Goal: Task Accomplishment & Management: Complete application form

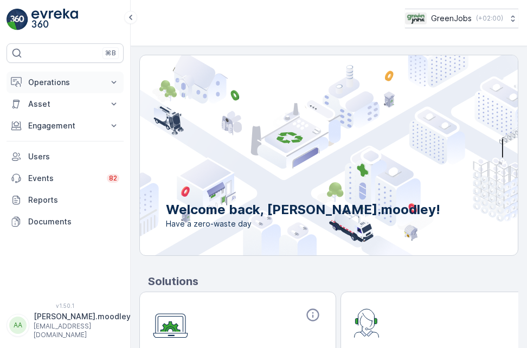
click at [117, 82] on icon at bounding box center [113, 82] width 11 height 11
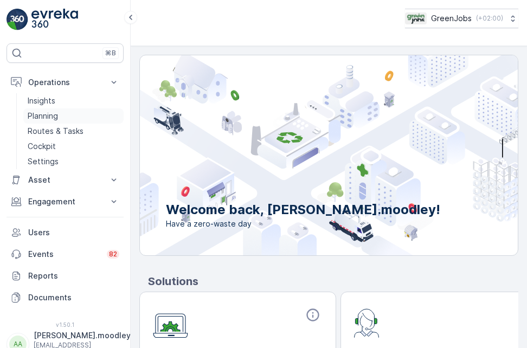
click at [51, 113] on p "Planning" at bounding box center [43, 116] width 30 height 11
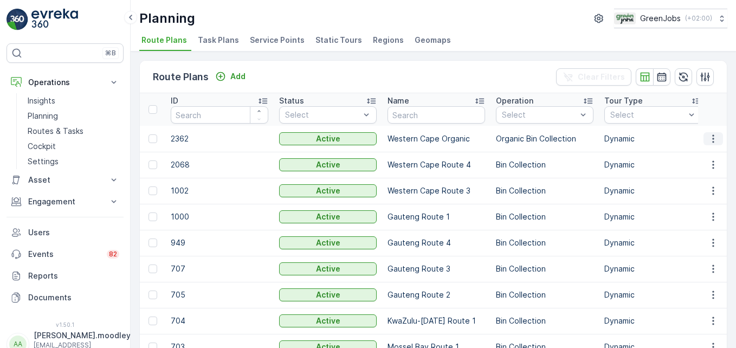
click at [526, 140] on icon "button" at bounding box center [713, 138] width 11 height 11
click at [526, 153] on td "Bin Collection" at bounding box center [545, 165] width 108 height 26
click at [526, 188] on icon "button" at bounding box center [713, 191] width 2 height 8
click at [526, 252] on td "Dynamic" at bounding box center [653, 243] width 108 height 26
click at [48, 113] on p "Planning" at bounding box center [43, 116] width 30 height 11
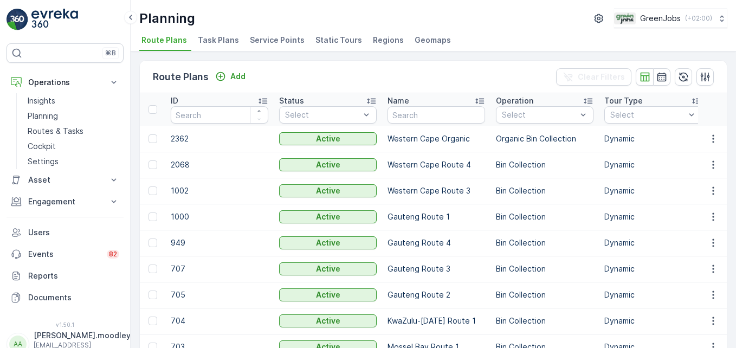
click at [269, 33] on li "Service Points" at bounding box center [278, 42] width 61 height 18
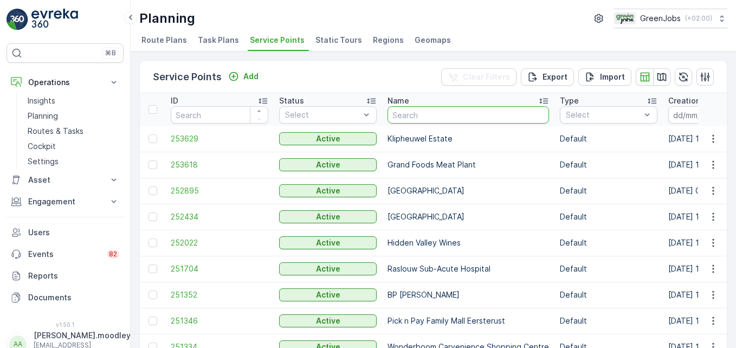
click at [431, 120] on input "text" at bounding box center [469, 114] width 162 height 17
type input "GRAND"
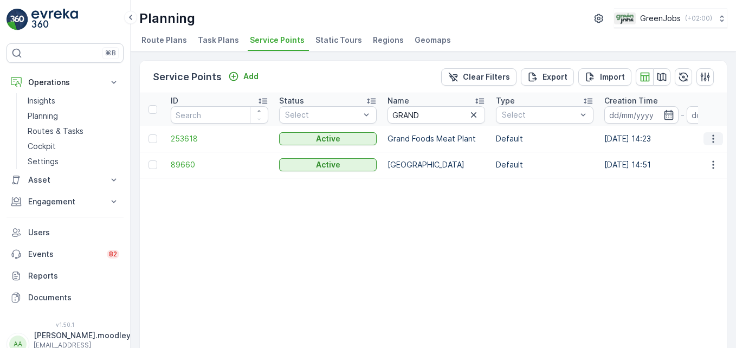
click at [526, 137] on icon "button" at bounding box center [713, 138] width 11 height 11
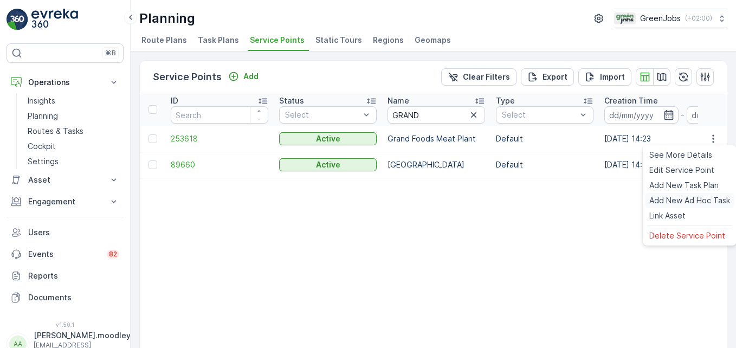
click at [526, 198] on span "Add New Ad Hoc Task" at bounding box center [690, 200] width 81 height 11
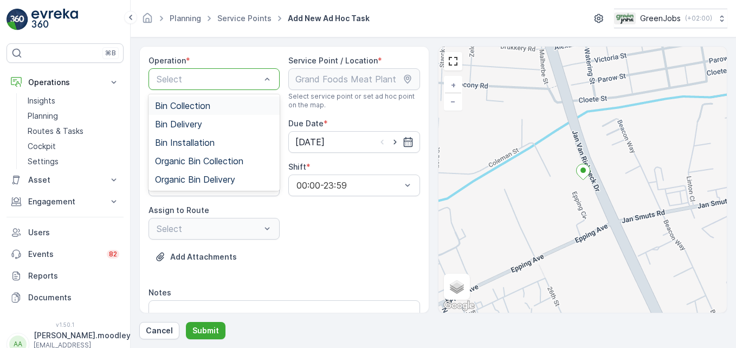
click at [202, 105] on span "Bin Collection" at bounding box center [182, 106] width 55 height 10
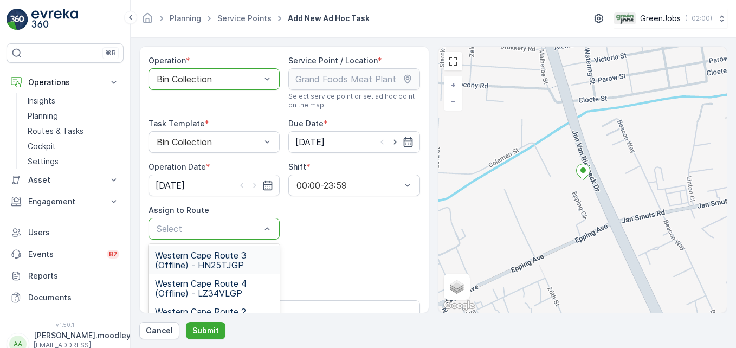
click at [210, 264] on span "Western Cape Route 3 (Offline) - HN25TJGP" at bounding box center [214, 260] width 118 height 20
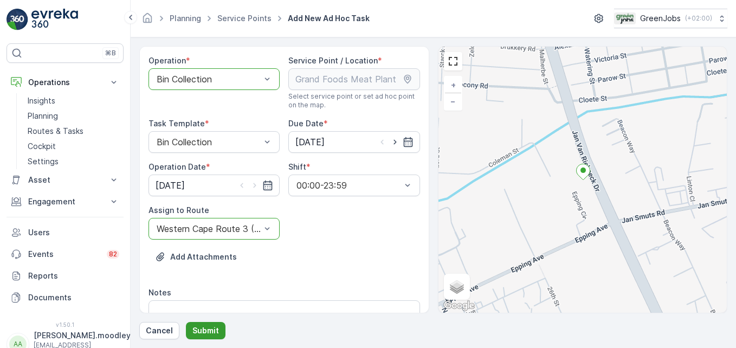
click at [205, 332] on p "Submit" at bounding box center [205, 330] width 27 height 11
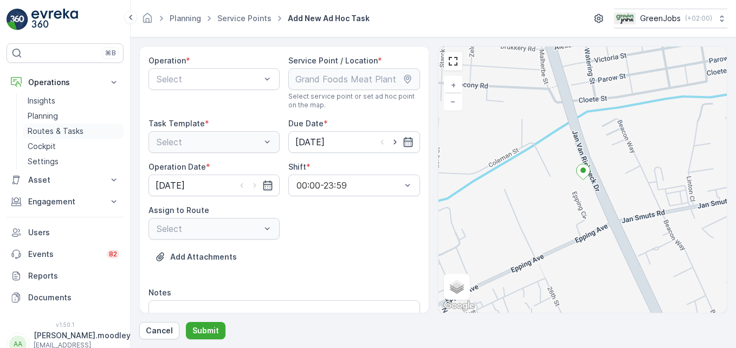
click at [67, 129] on p "Routes & Tasks" at bounding box center [56, 131] width 56 height 11
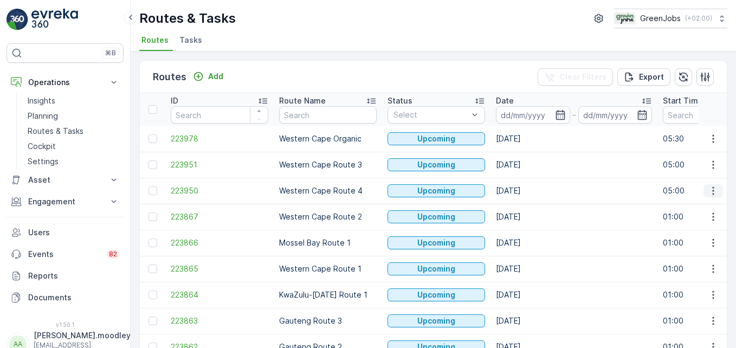
click at [526, 191] on icon "button" at bounding box center [713, 190] width 11 height 11
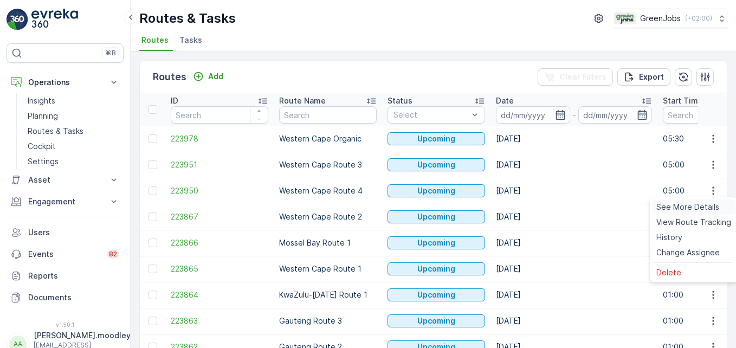
click at [526, 208] on span "See More Details" at bounding box center [688, 207] width 63 height 11
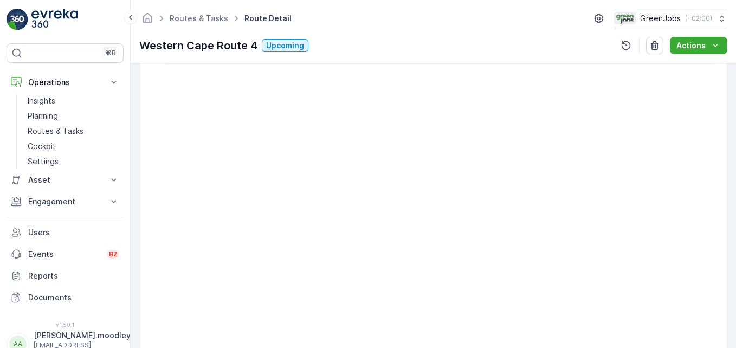
scroll to position [325, 0]
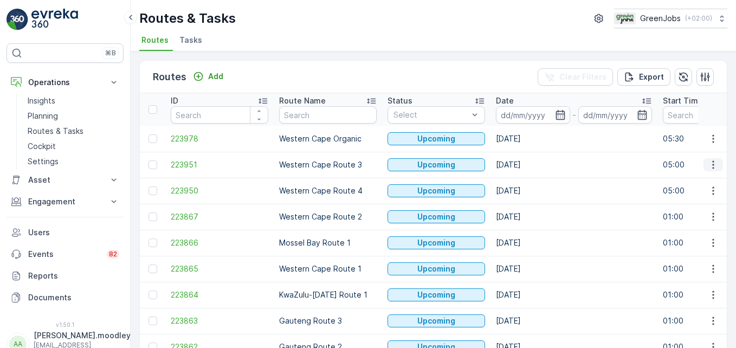
click at [526, 167] on icon "button" at bounding box center [713, 164] width 11 height 11
click at [526, 179] on span "See More Details" at bounding box center [688, 181] width 63 height 11
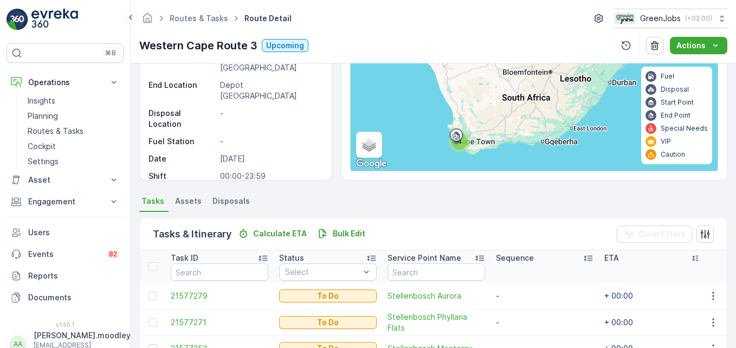
scroll to position [211, 0]
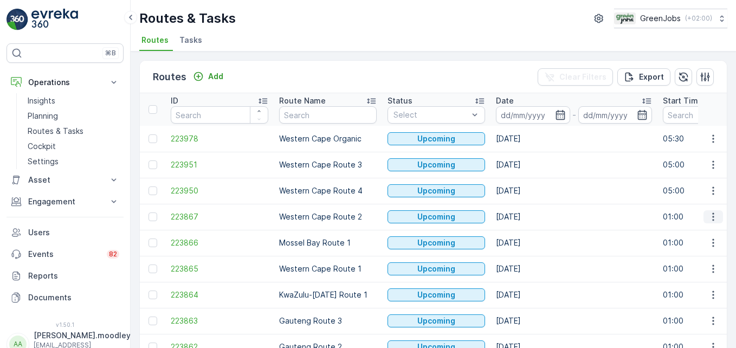
click at [526, 219] on icon "button" at bounding box center [713, 216] width 11 height 11
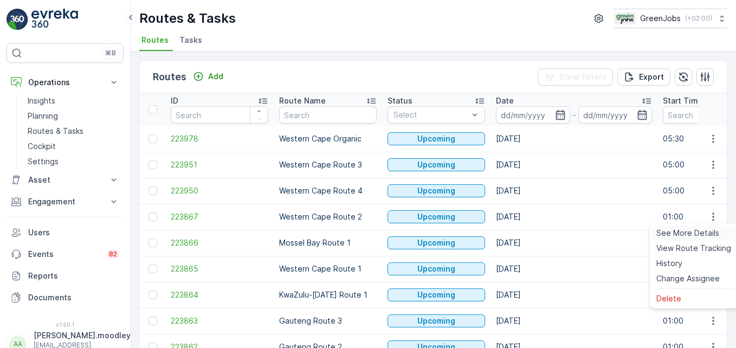
click at [526, 234] on span "See More Details" at bounding box center [688, 233] width 63 height 11
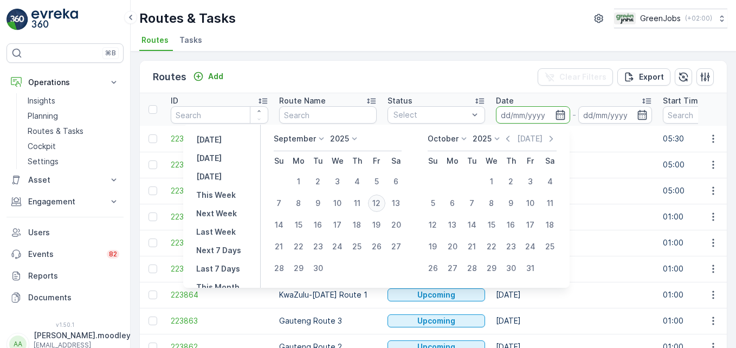
click at [377, 201] on div "12" at bounding box center [376, 203] width 17 height 17
type input "[DATE]"
click at [377, 201] on div "12" at bounding box center [376, 203] width 17 height 17
type input "[DATE]"
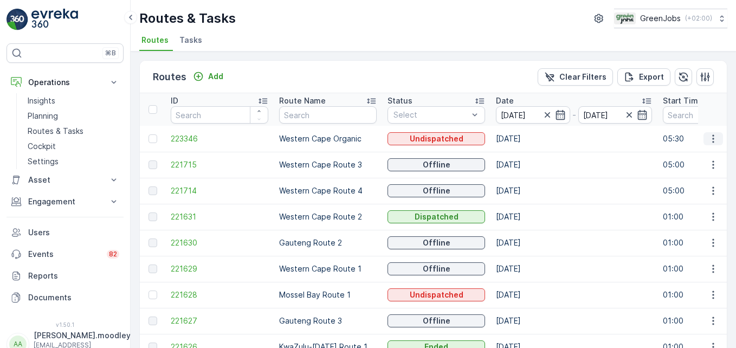
click at [526, 137] on icon "button" at bounding box center [713, 138] width 11 height 11
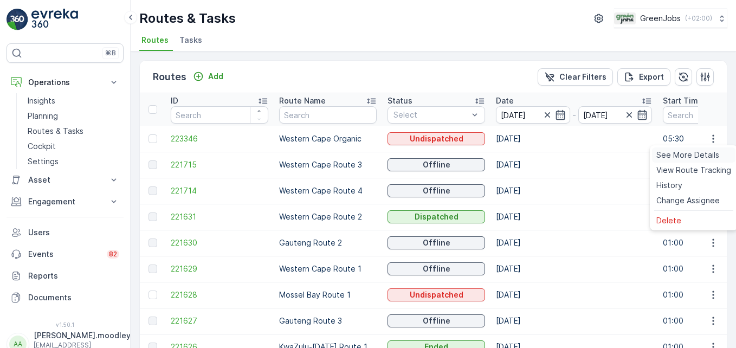
click at [526, 155] on span "See More Details" at bounding box center [688, 155] width 63 height 11
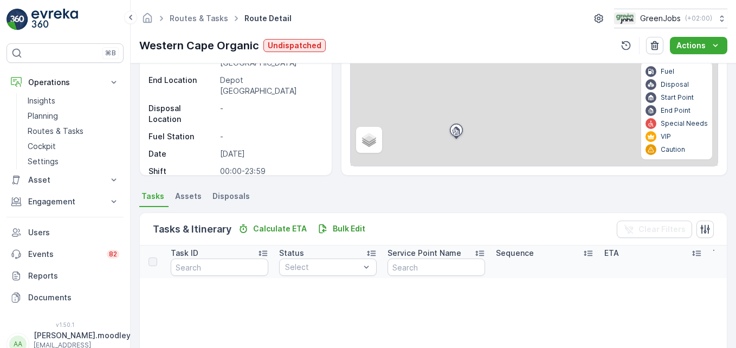
scroll to position [163, 0]
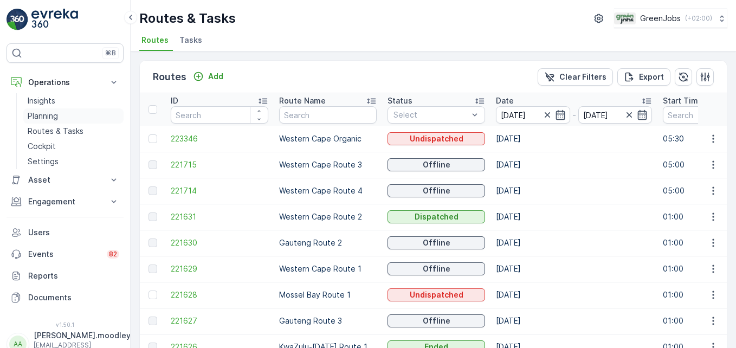
click at [49, 114] on p "Planning" at bounding box center [43, 116] width 30 height 11
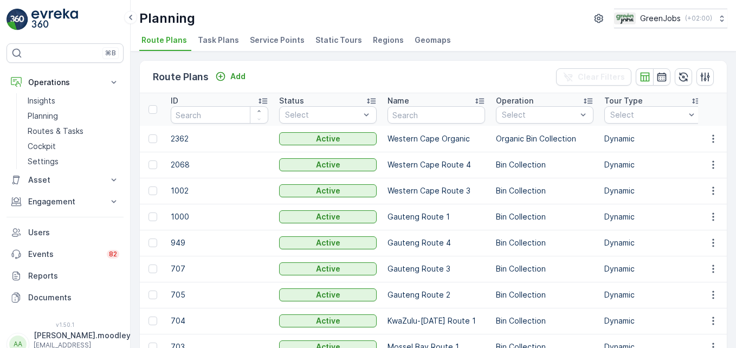
click at [282, 36] on span "Service Points" at bounding box center [277, 40] width 55 height 11
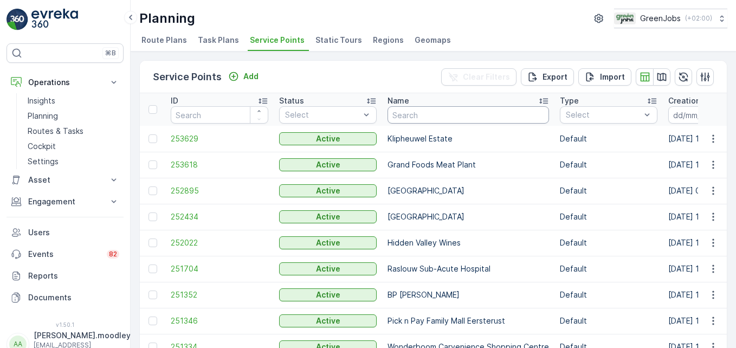
click at [413, 119] on input "text" at bounding box center [469, 114] width 162 height 17
type input "GRAND"
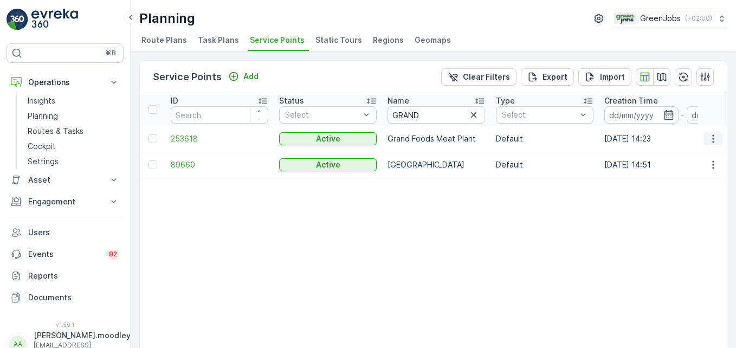
click at [526, 139] on icon "button" at bounding box center [713, 138] width 11 height 11
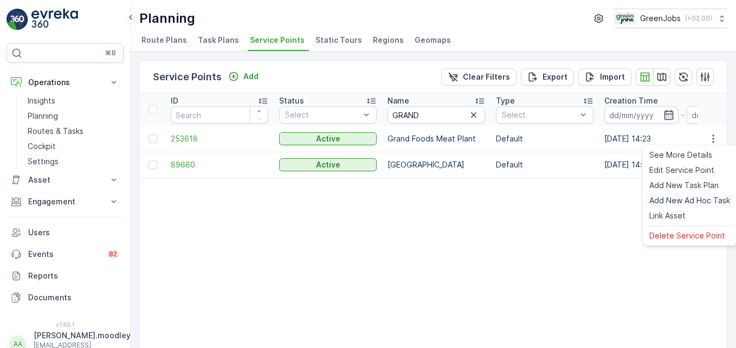
click at [526, 200] on span "Add New Ad Hoc Task" at bounding box center [690, 200] width 81 height 11
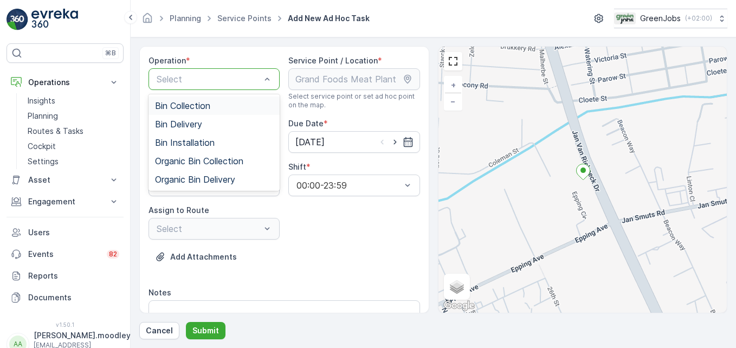
click at [273, 83] on div "Select" at bounding box center [214, 79] width 131 height 22
click at [190, 102] on span "Bin Collection" at bounding box center [182, 106] width 55 height 10
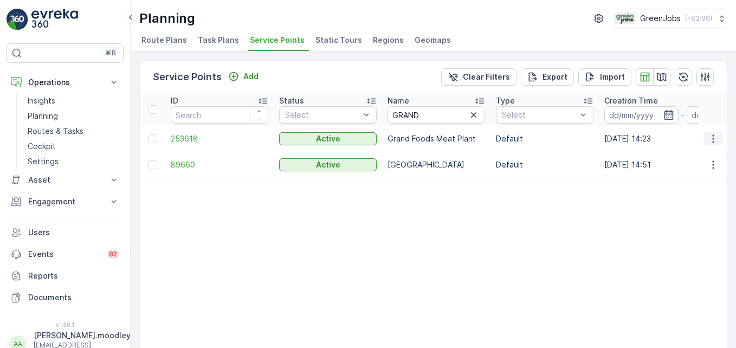
click at [526, 140] on icon "button" at bounding box center [713, 138] width 11 height 11
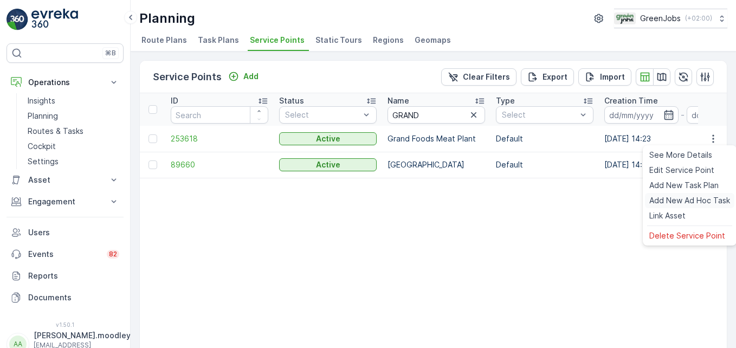
click at [526, 201] on span "Add New Ad Hoc Task" at bounding box center [690, 200] width 81 height 11
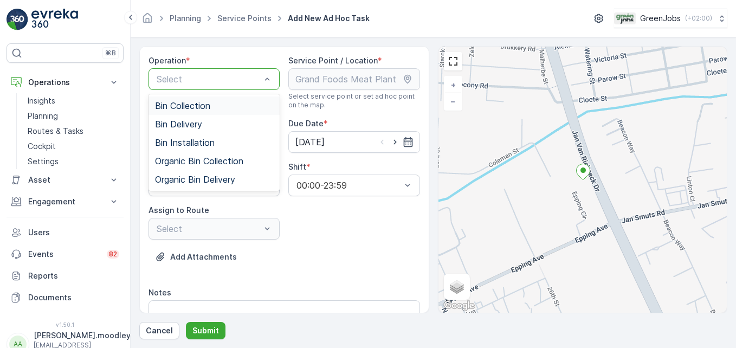
click at [201, 107] on span "Bin Collection" at bounding box center [182, 106] width 55 height 10
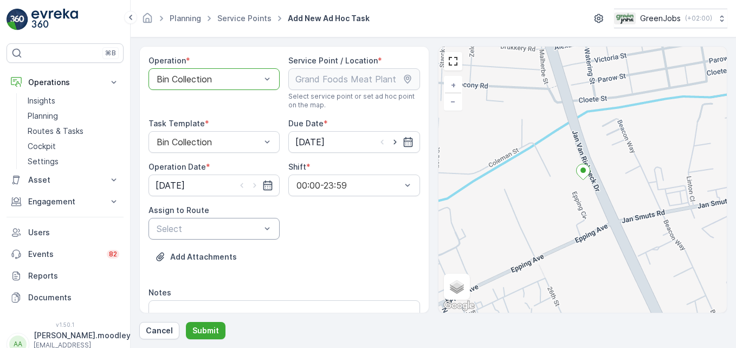
click at [326, 250] on div "Add Attachments" at bounding box center [285, 263] width 272 height 30
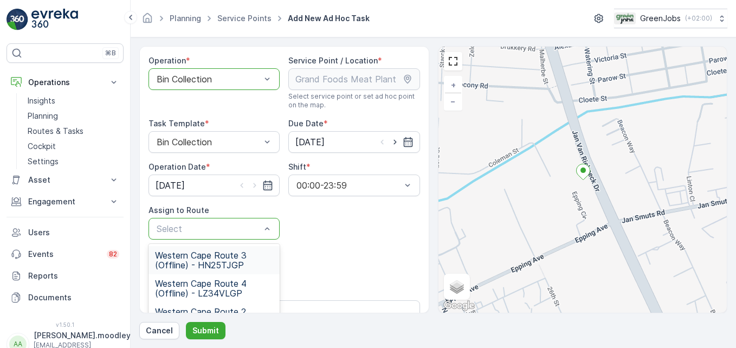
scroll to position [196, 0]
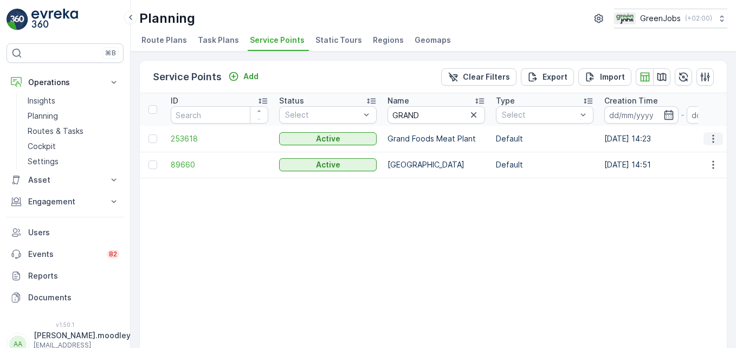
click at [526, 144] on icon "button" at bounding box center [713, 138] width 11 height 11
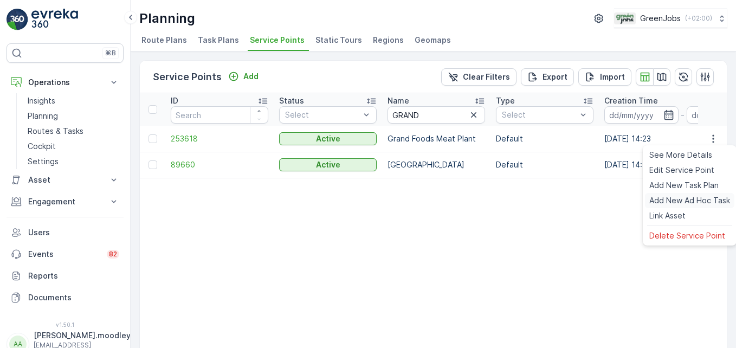
click at [526, 199] on span "Add New Ad Hoc Task" at bounding box center [690, 200] width 81 height 11
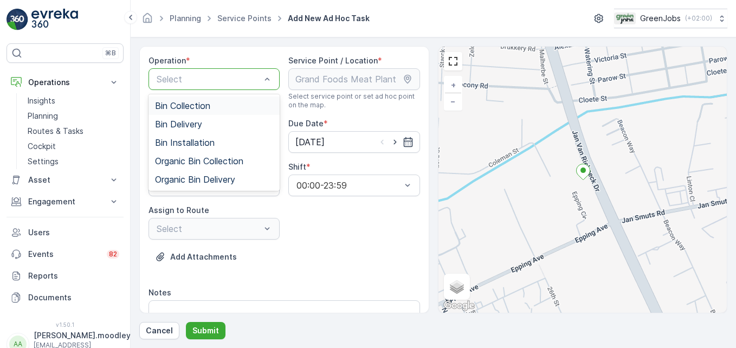
click at [213, 108] on div "Bin Collection" at bounding box center [214, 106] width 118 height 10
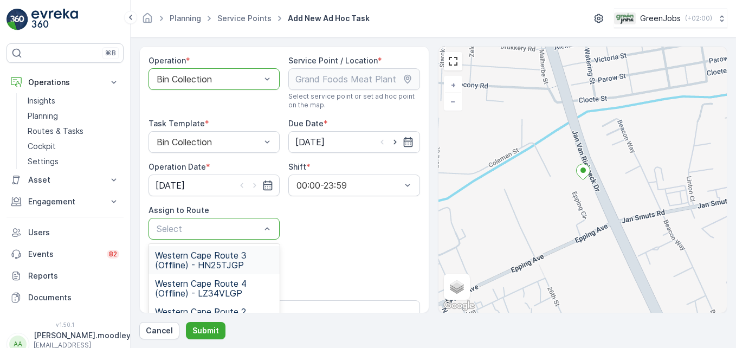
click at [272, 227] on div "Select" at bounding box center [214, 229] width 131 height 22
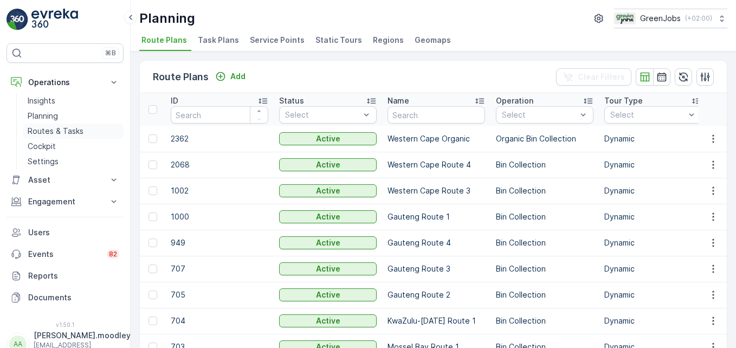
click at [42, 129] on p "Routes & Tasks" at bounding box center [56, 131] width 56 height 11
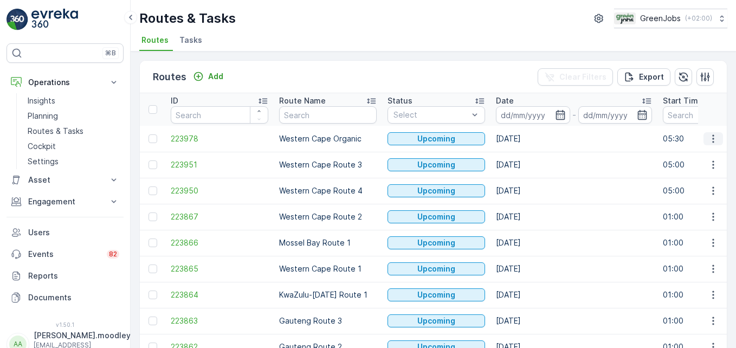
click at [526, 142] on icon "button" at bounding box center [713, 138] width 11 height 11
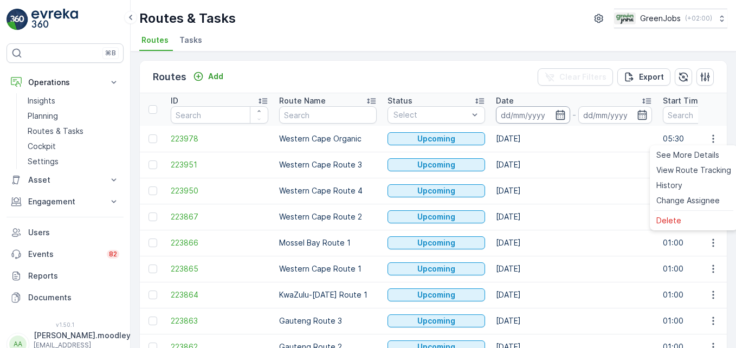
click at [511, 116] on input at bounding box center [533, 114] width 74 height 17
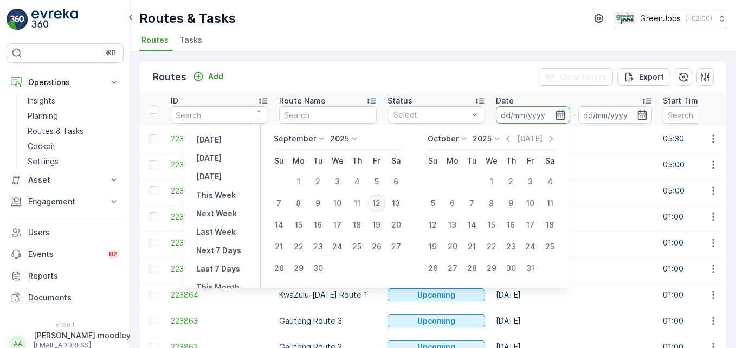
click at [377, 202] on div "12" at bounding box center [376, 203] width 17 height 17
type input "[DATE]"
click at [377, 202] on div "12" at bounding box center [376, 203] width 17 height 17
type input "[DATE]"
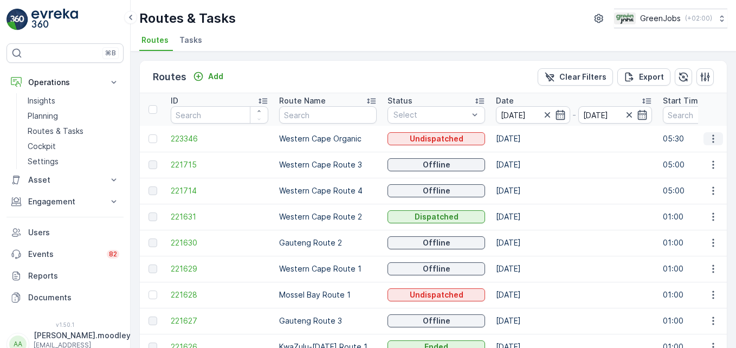
click at [526, 140] on icon "button" at bounding box center [713, 138] width 11 height 11
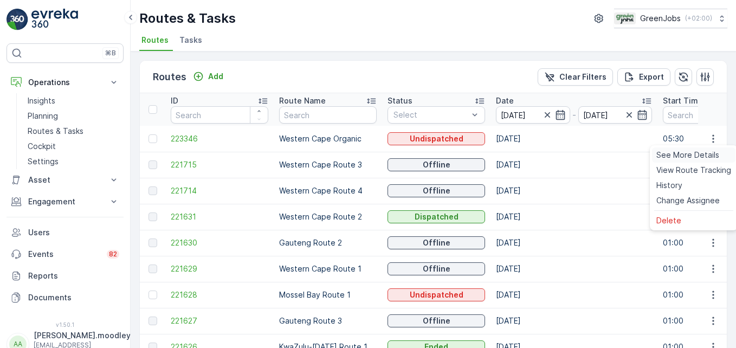
click at [526, 156] on span "See More Details" at bounding box center [688, 155] width 63 height 11
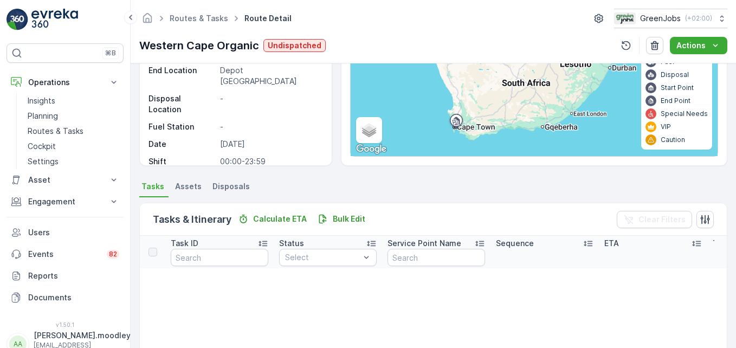
scroll to position [108, 0]
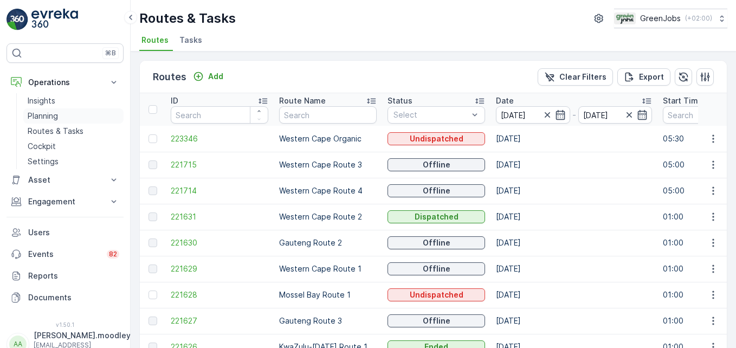
click at [50, 114] on p "Planning" at bounding box center [43, 116] width 30 height 11
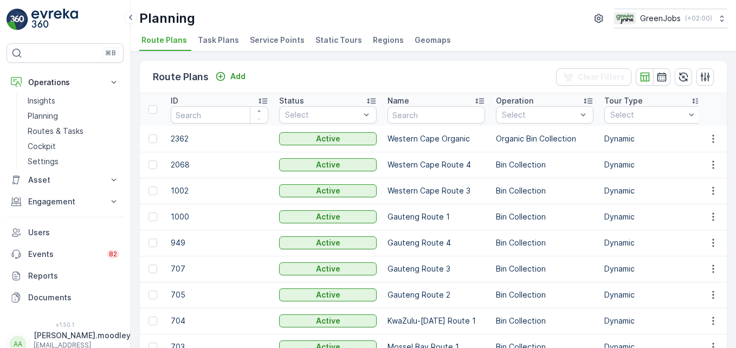
click at [272, 40] on span "Service Points" at bounding box center [277, 40] width 55 height 11
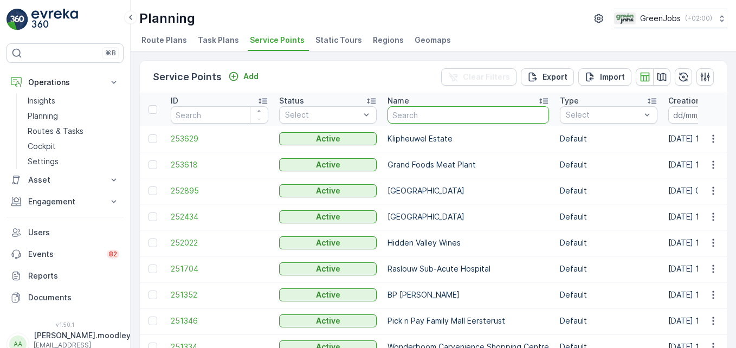
click at [423, 117] on input "text" at bounding box center [469, 114] width 162 height 17
type input "GRAND"
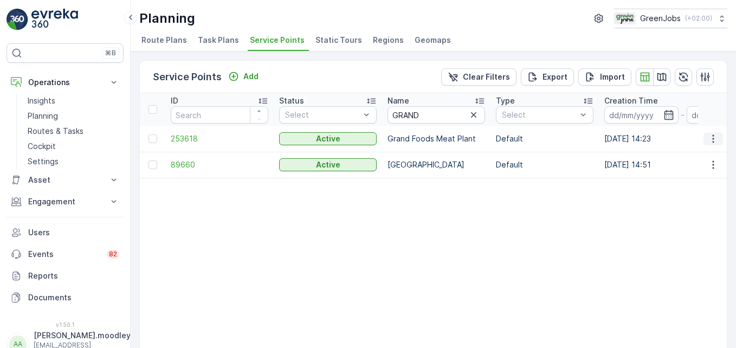
click at [526, 137] on icon "button" at bounding box center [713, 138] width 11 height 11
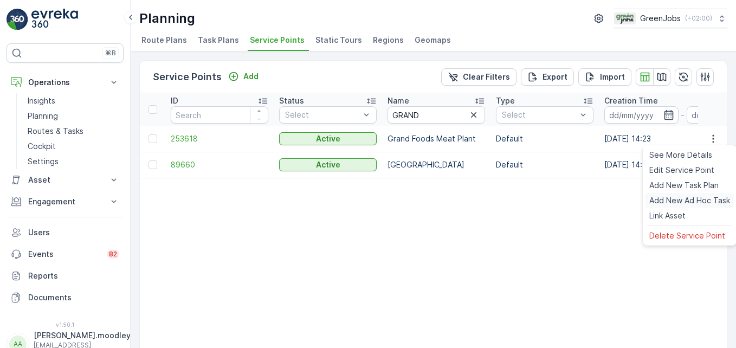
click at [526, 199] on span "Add New Ad Hoc Task" at bounding box center [690, 200] width 81 height 11
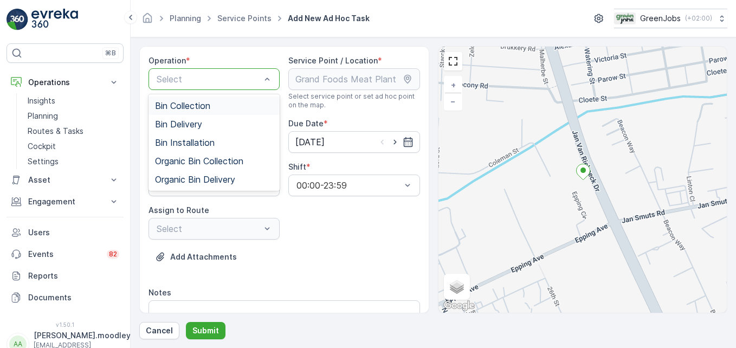
click at [222, 107] on div "Bin Collection" at bounding box center [214, 106] width 118 height 10
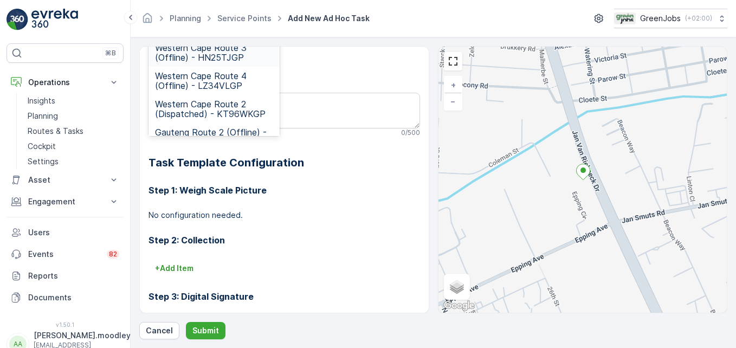
scroll to position [81, 0]
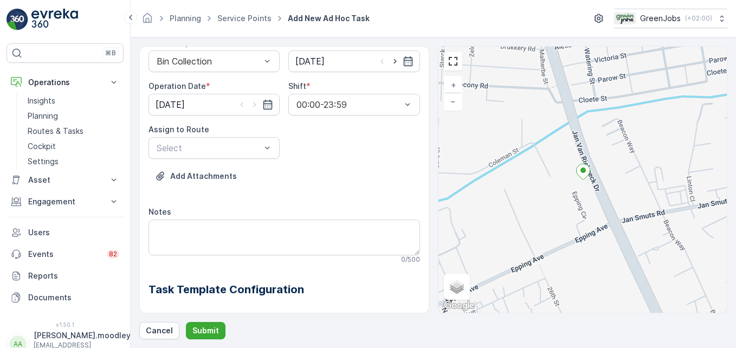
click at [279, 195] on div "Add Attachments" at bounding box center [285, 183] width 272 height 30
click at [273, 145] on div "Select" at bounding box center [214, 148] width 131 height 22
click at [279, 193] on div "Add Attachments" at bounding box center [285, 183] width 272 height 30
click at [266, 155] on div at bounding box center [267, 148] width 11 height 21
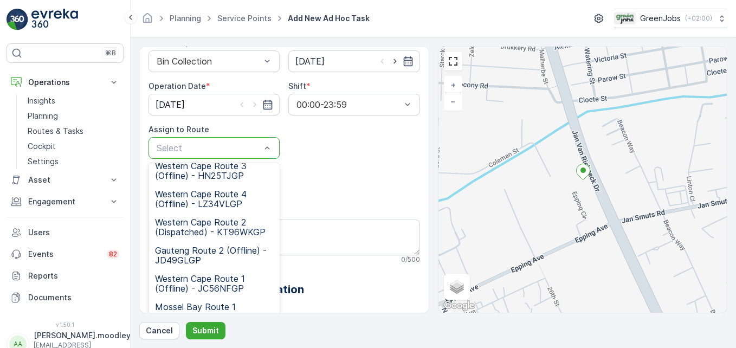
scroll to position [0, 0]
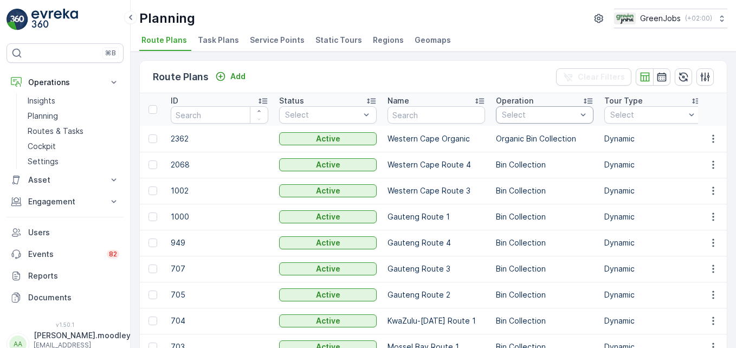
click at [462, 74] on div "Route Plans Add Clear Filters" at bounding box center [433, 77] width 587 height 33
click at [44, 113] on p "Planning" at bounding box center [43, 116] width 30 height 11
click at [256, 37] on span "Service Points" at bounding box center [277, 40] width 55 height 11
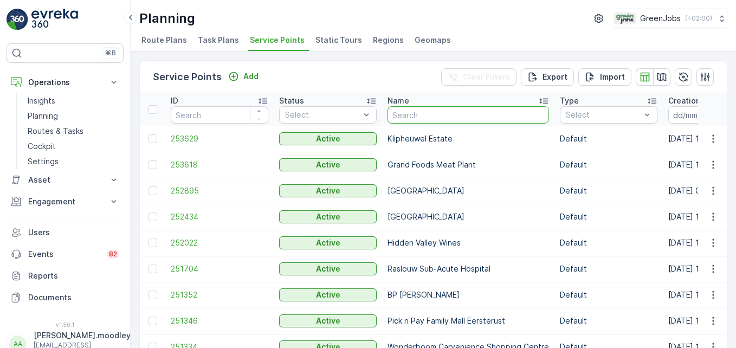
click at [414, 117] on input "text" at bounding box center [469, 114] width 162 height 17
type input "GRAND"
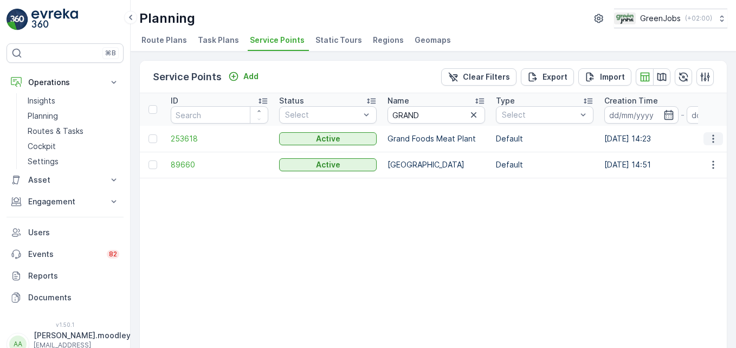
click at [526, 136] on icon "button" at bounding box center [713, 138] width 11 height 11
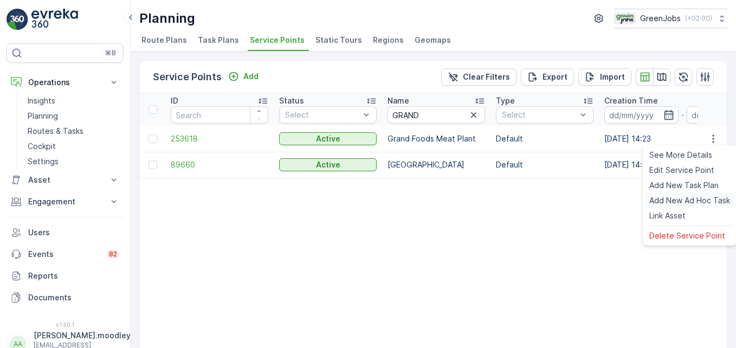
click at [526, 200] on span "Add New Ad Hoc Task" at bounding box center [690, 200] width 81 height 11
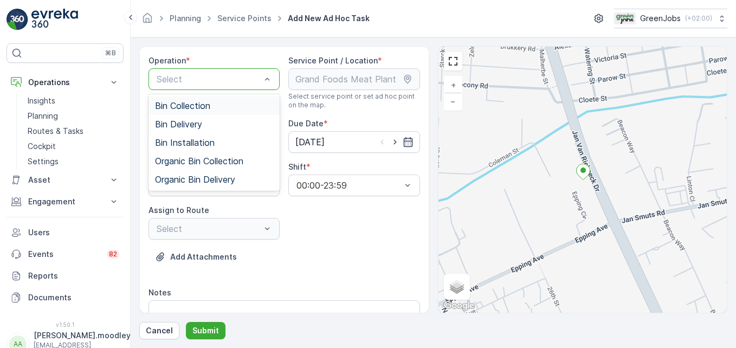
click at [219, 104] on div "Bin Collection" at bounding box center [214, 106] width 118 height 10
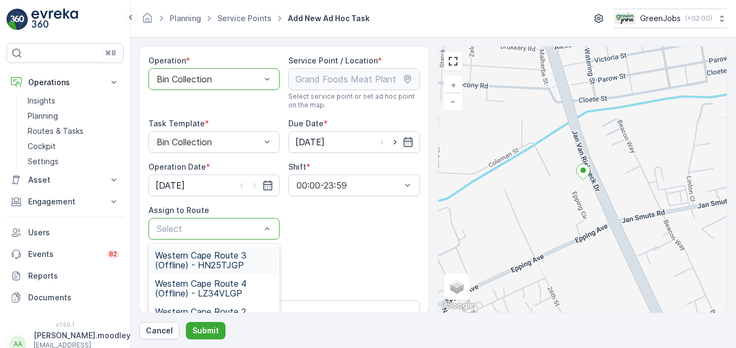
click at [330, 252] on div "Add Attachments" at bounding box center [285, 263] width 272 height 30
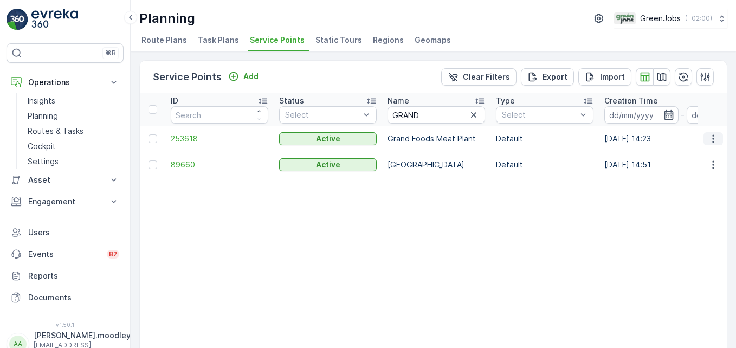
click at [526, 136] on icon "button" at bounding box center [713, 138] width 11 height 11
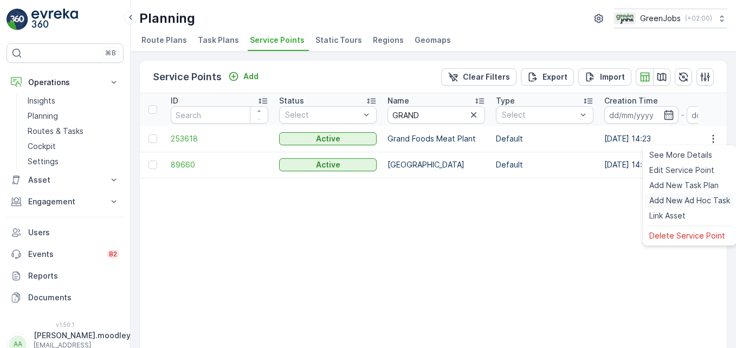
click at [526, 204] on span "Add New Ad Hoc Task" at bounding box center [690, 200] width 81 height 11
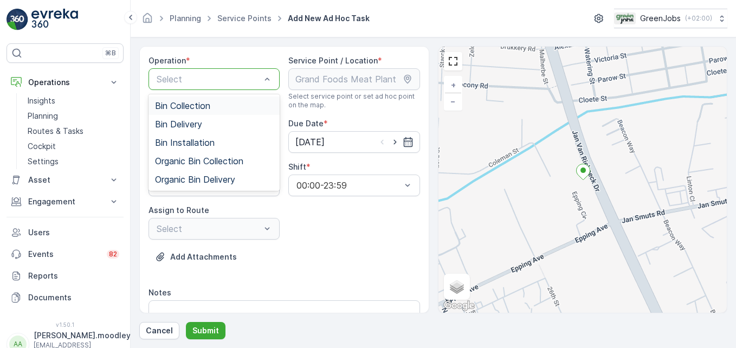
click at [195, 108] on span "Bin Collection" at bounding box center [182, 106] width 55 height 10
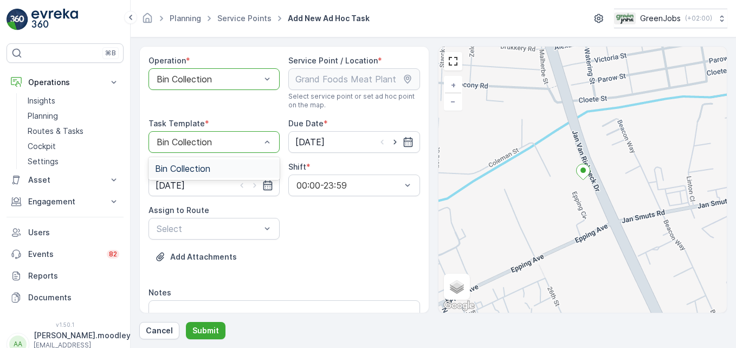
click at [246, 170] on div "Bin Collection" at bounding box center [214, 169] width 118 height 10
click at [344, 241] on div "Operation * option Bin Collection, selected. Bin Collection Service Point / Loc…" at bounding box center [285, 328] width 272 height 547
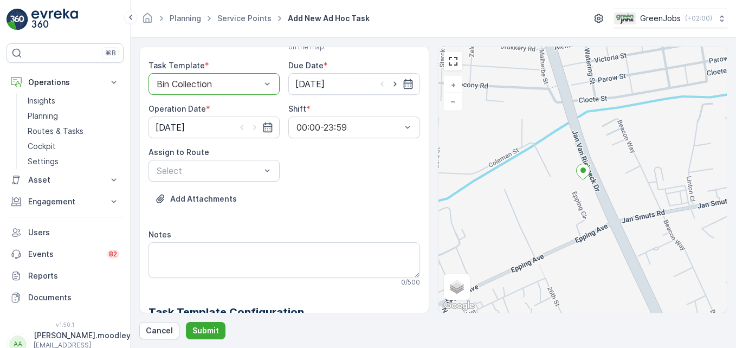
scroll to position [298, 0]
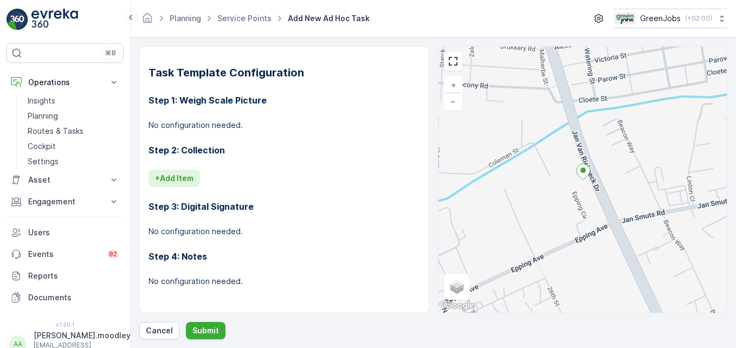
click at [158, 175] on p "+ Add Item" at bounding box center [174, 178] width 38 height 11
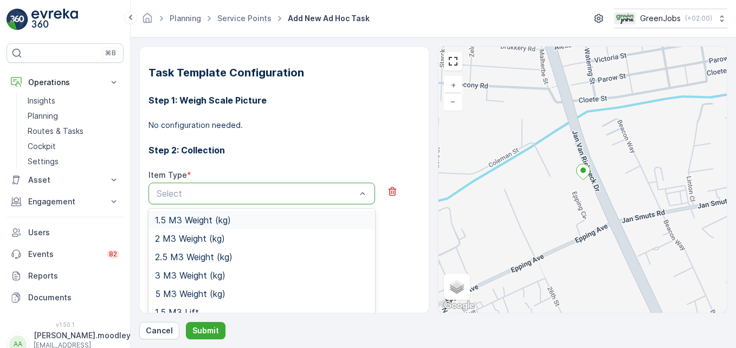
scroll to position [345, 0]
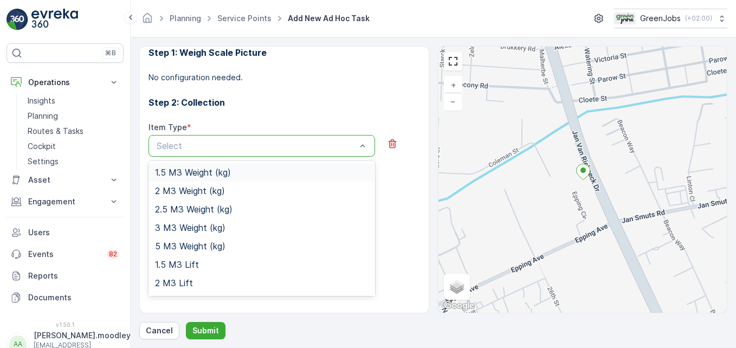
click at [380, 113] on div "Step 1: Weigh Scale Picture No configuration needed. Step 2: Collection Item Ty…" at bounding box center [285, 168] width 272 height 271
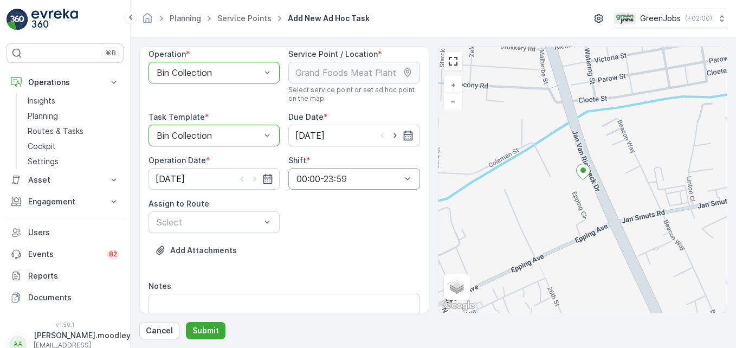
scroll to position [0, 0]
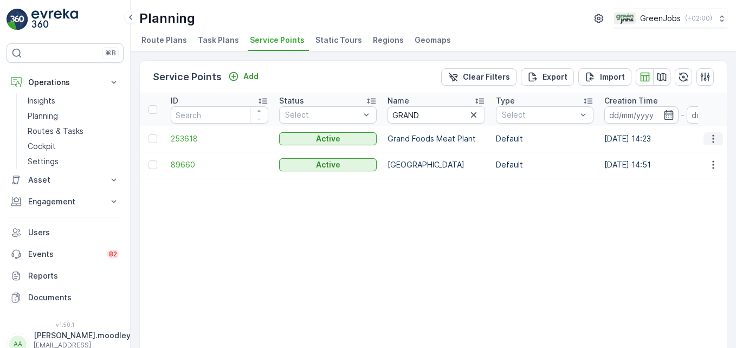
click at [526, 137] on icon "button" at bounding box center [713, 138] width 11 height 11
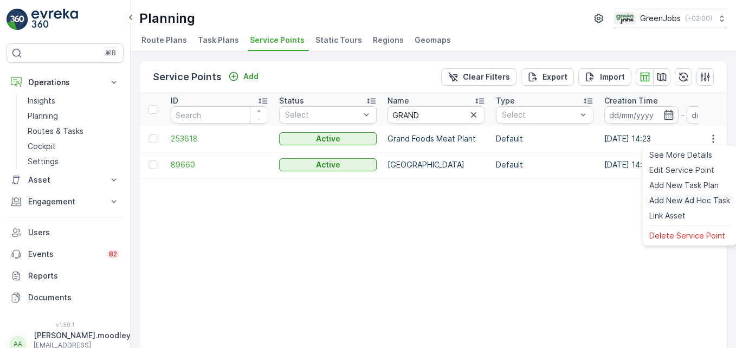
click at [526, 202] on span "Add New Ad Hoc Task" at bounding box center [690, 200] width 81 height 11
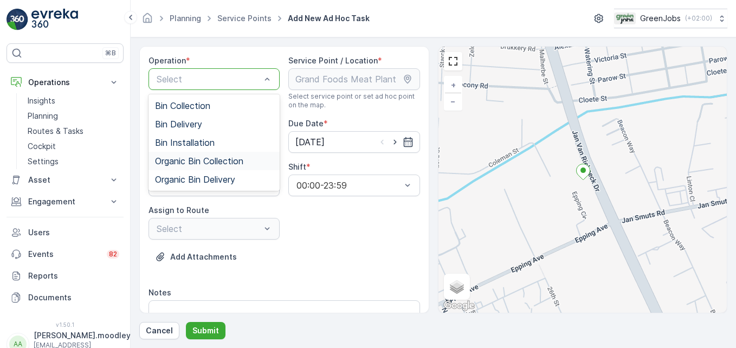
click at [243, 160] on span "Organic Bin Collection" at bounding box center [199, 161] width 88 height 10
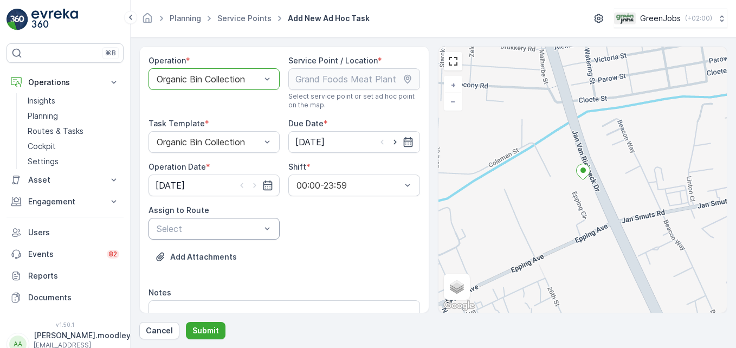
click at [272, 230] on div "Select" at bounding box center [214, 229] width 131 height 22
click at [206, 262] on span "Western Cape Organic (Undispatched ) - MK06FNGP" at bounding box center [214, 264] width 118 height 29
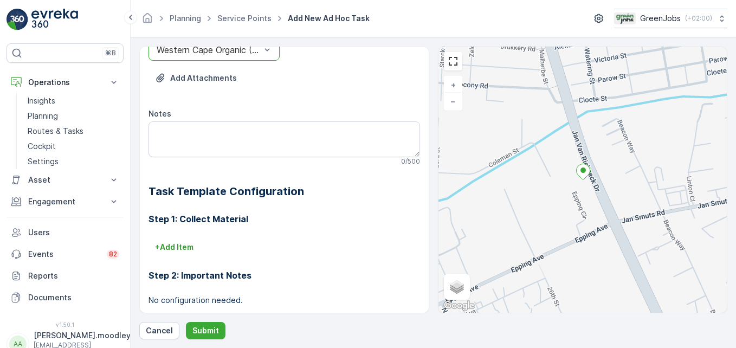
scroll to position [198, 0]
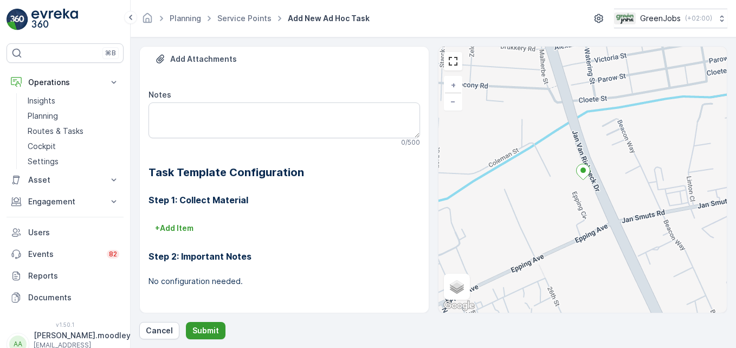
click at [197, 325] on p "Submit" at bounding box center [205, 330] width 27 height 11
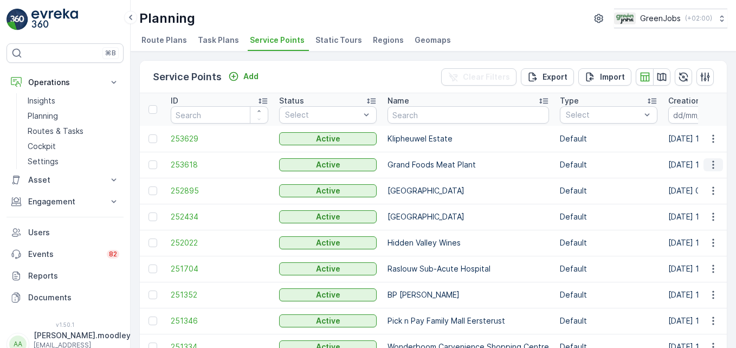
click at [526, 166] on icon "button" at bounding box center [713, 164] width 11 height 11
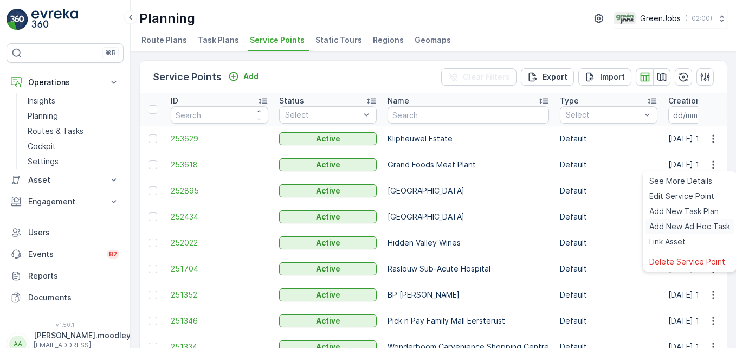
click at [526, 224] on span "Add New Ad Hoc Task" at bounding box center [690, 226] width 81 height 11
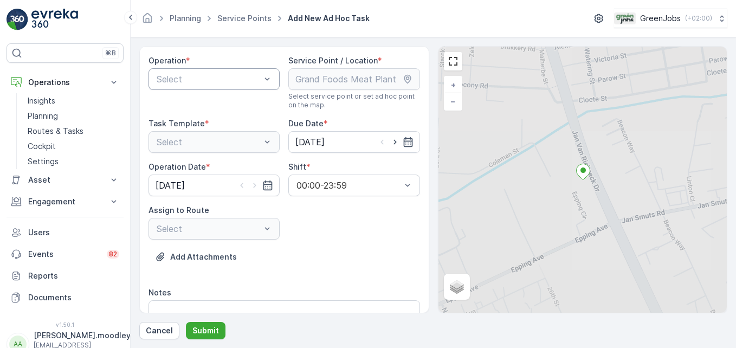
click at [274, 75] on div "Select" at bounding box center [214, 79] width 131 height 22
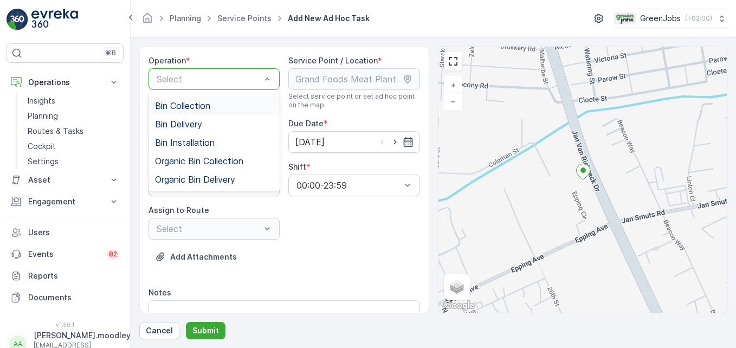
click at [204, 105] on span "Bin Collection" at bounding box center [182, 106] width 55 height 10
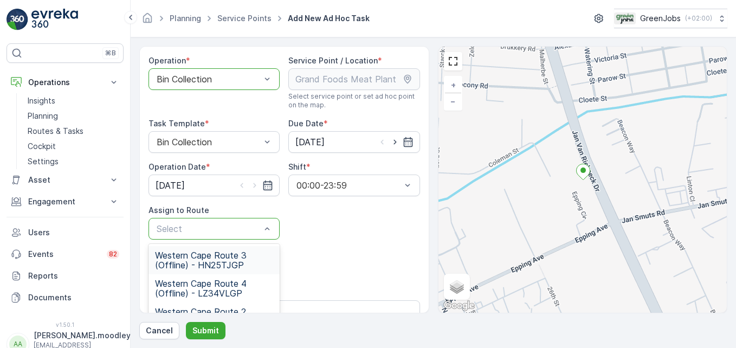
click at [221, 257] on span "Western Cape Route 3 (Offline) - HN25TJGP" at bounding box center [214, 260] width 118 height 20
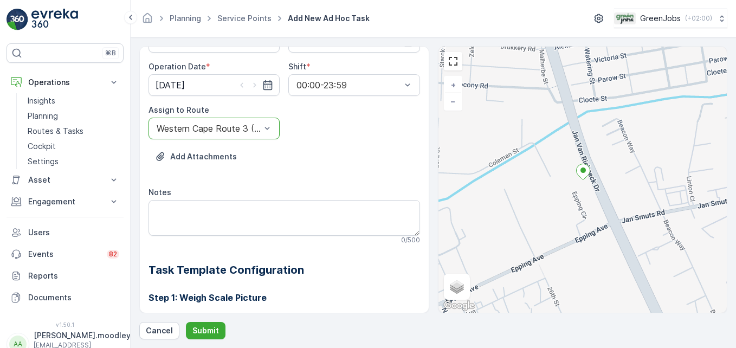
scroll to position [108, 0]
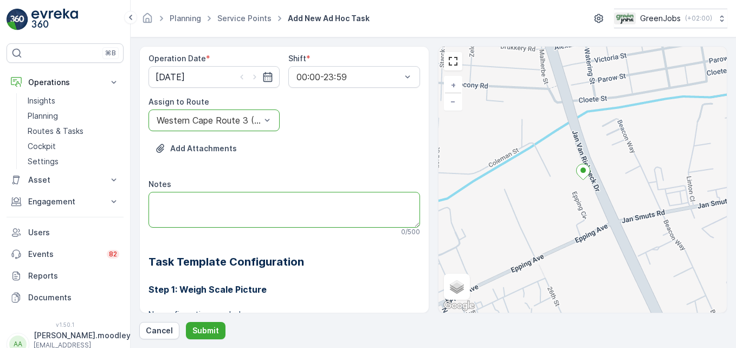
click at [183, 204] on textarea "Notes" at bounding box center [285, 210] width 272 height 36
click at [343, 199] on textarea "4 X 3CUBE LIFTS FOR [DATE] ADDED TO [DATE]" at bounding box center [285, 210] width 272 height 36
click at [205, 207] on textarea "4 X 3CUBE LIFTS FOR [DATE] ADDED WITH LIFTS FOR [DATE]" at bounding box center [285, 210] width 272 height 36
click at [174, 200] on textarea "4 X 3CUBE LIFTS FOR [DATE] ADDED WITH LIFTS FOR [DATE]." at bounding box center [285, 210] width 272 height 36
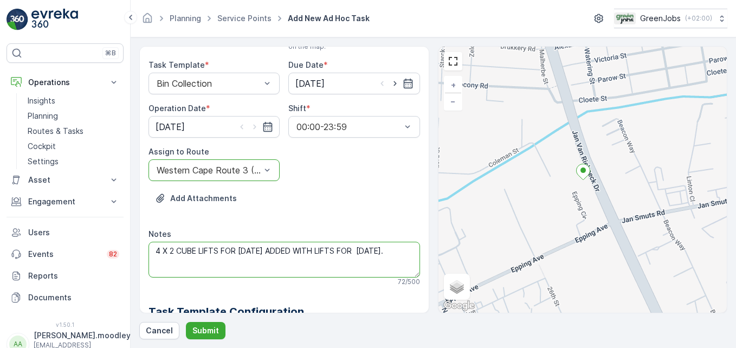
scroll to position [0, 0]
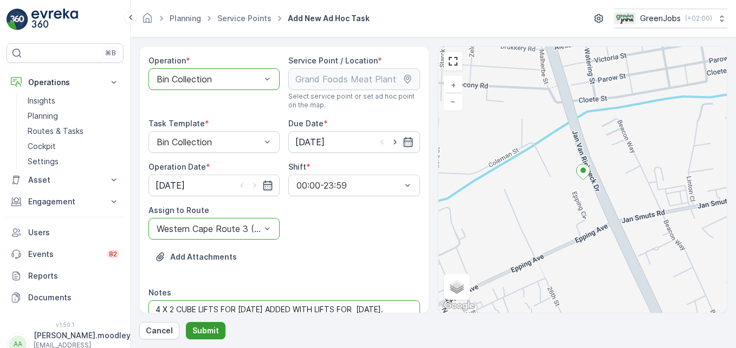
type textarea "4 X 2 CUBE LIFTS FOR [DATE] ADDED WITH LIFTS FOR [DATE]."
click at [204, 327] on p "Submit" at bounding box center [205, 330] width 27 height 11
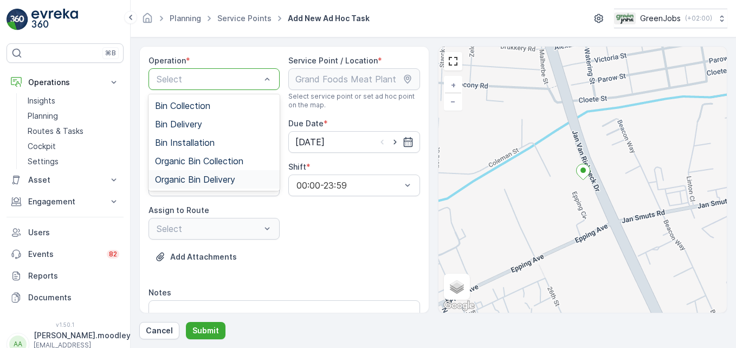
click at [309, 230] on div "Operation * 5 results available. Use Up and Down to choose options, press Enter…" at bounding box center [285, 204] width 272 height 298
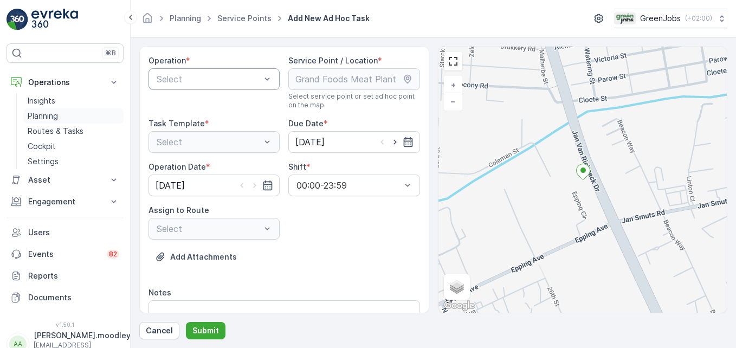
click at [52, 116] on p "Planning" at bounding box center [43, 116] width 30 height 11
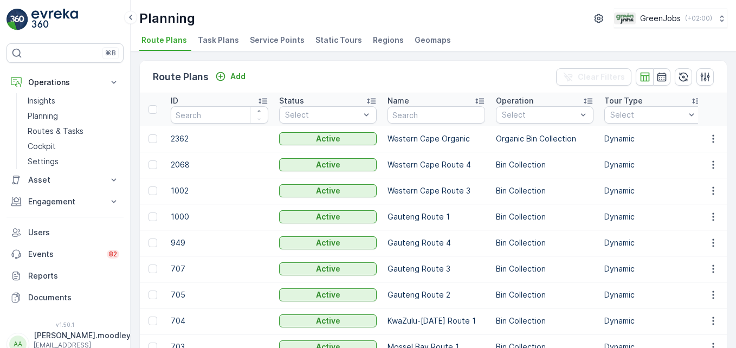
click at [277, 46] on li "Service Points" at bounding box center [278, 42] width 61 height 18
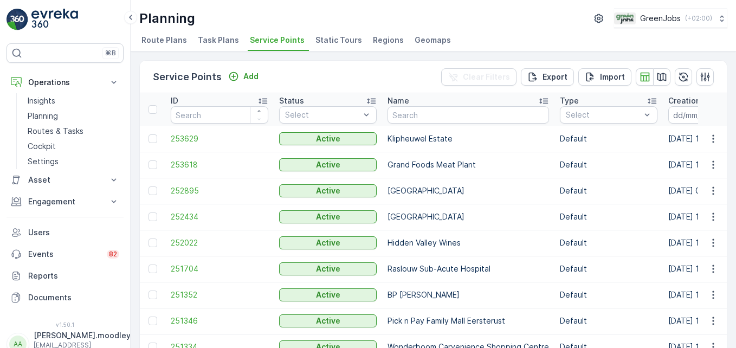
click at [282, 42] on span "Service Points" at bounding box center [277, 40] width 55 height 11
click at [526, 163] on icon "button" at bounding box center [713, 164] width 11 height 11
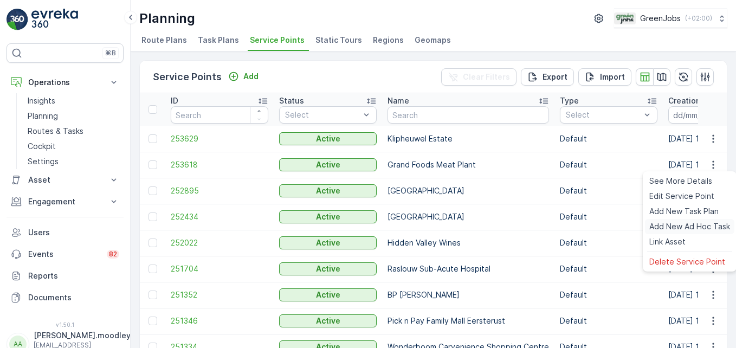
click at [526, 226] on span "Add New Ad Hoc Task" at bounding box center [690, 226] width 81 height 11
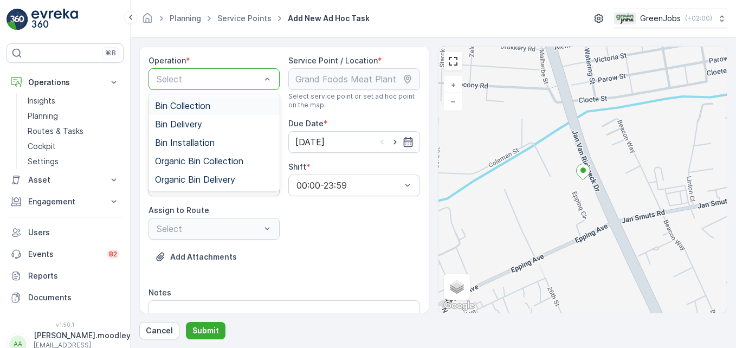
click at [274, 79] on div "Select" at bounding box center [214, 79] width 131 height 22
click at [210, 107] on span "Bin Collection" at bounding box center [182, 106] width 55 height 10
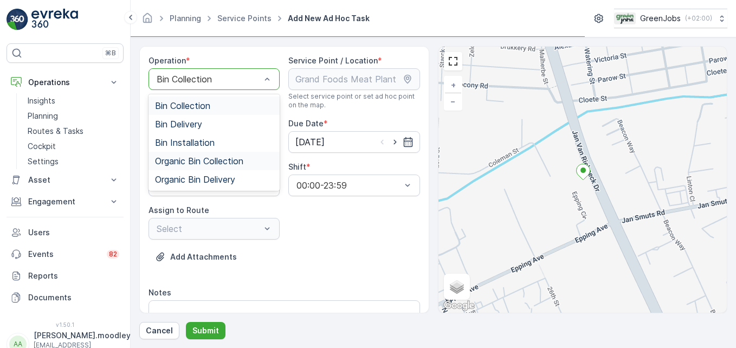
click at [237, 161] on span "Organic Bin Collection" at bounding box center [199, 161] width 88 height 10
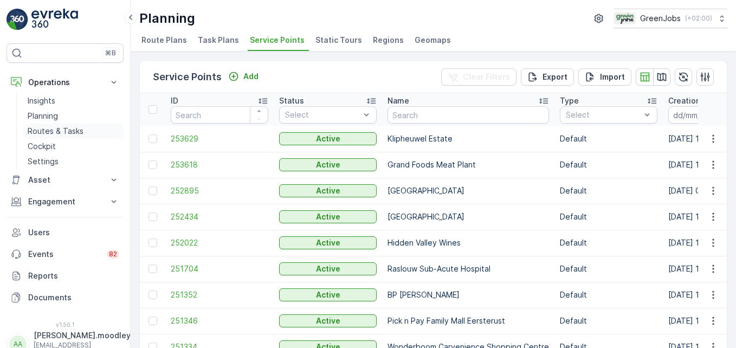
click at [36, 128] on p "Routes & Tasks" at bounding box center [56, 131] width 56 height 11
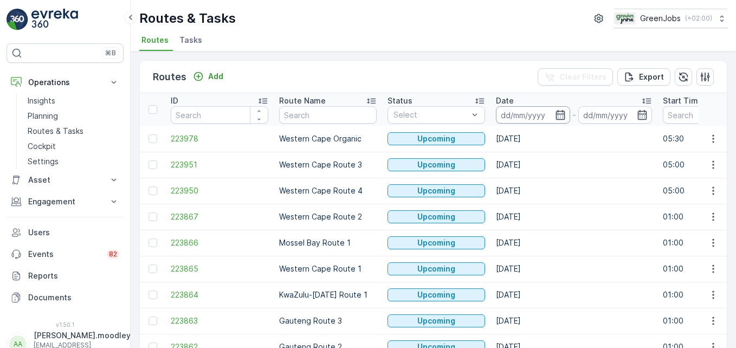
click at [505, 117] on input at bounding box center [533, 114] width 74 height 17
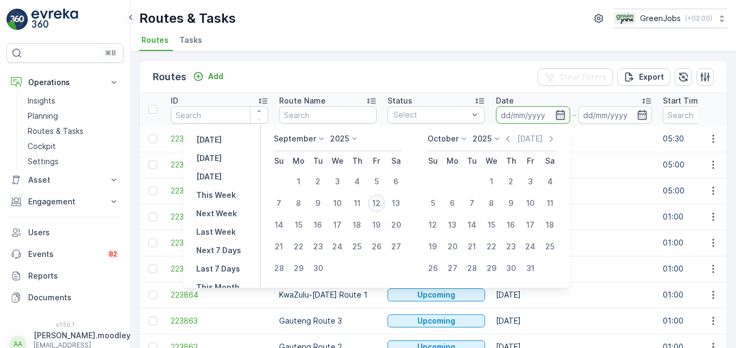
click at [379, 204] on div "12" at bounding box center [376, 203] width 17 height 17
type input "[DATE]"
click at [379, 204] on div "12" at bounding box center [376, 203] width 17 height 17
type input "[DATE]"
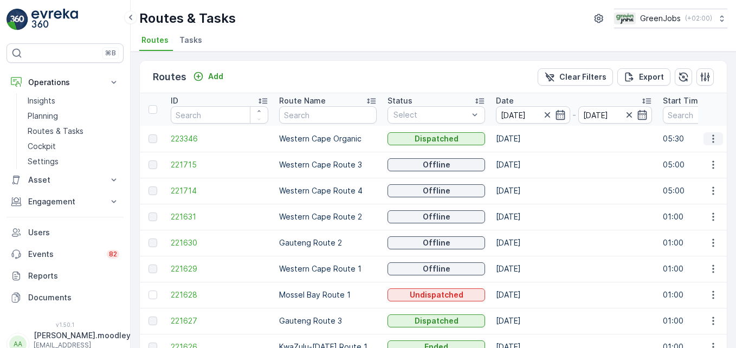
click at [526, 139] on icon "button" at bounding box center [713, 138] width 11 height 11
click at [526, 157] on span "See More Details" at bounding box center [688, 155] width 63 height 11
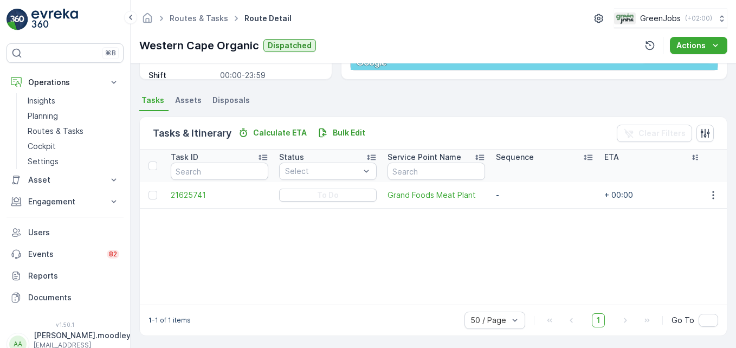
scroll to position [211, 0]
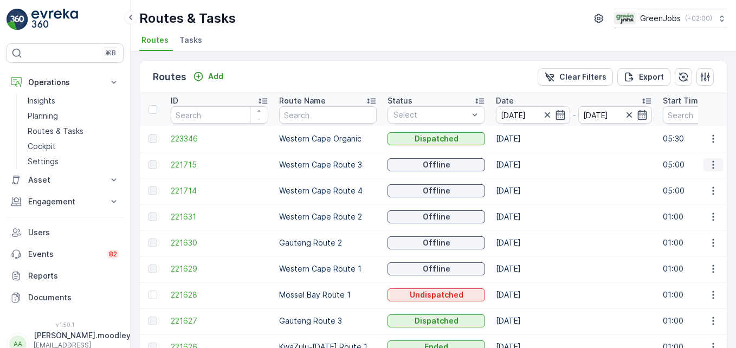
click at [526, 162] on icon "button" at bounding box center [713, 165] width 2 height 8
click at [526, 178] on span "See More Details" at bounding box center [688, 181] width 63 height 11
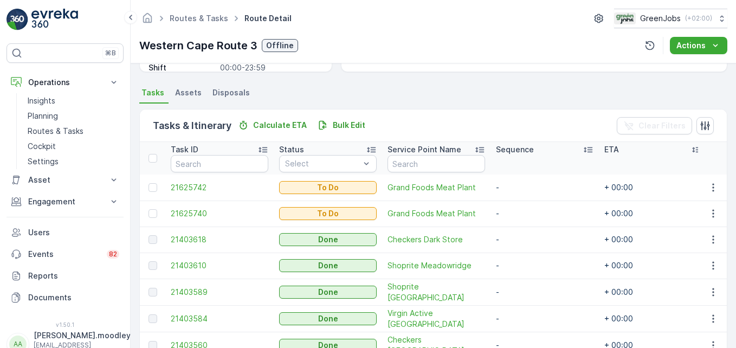
scroll to position [271, 0]
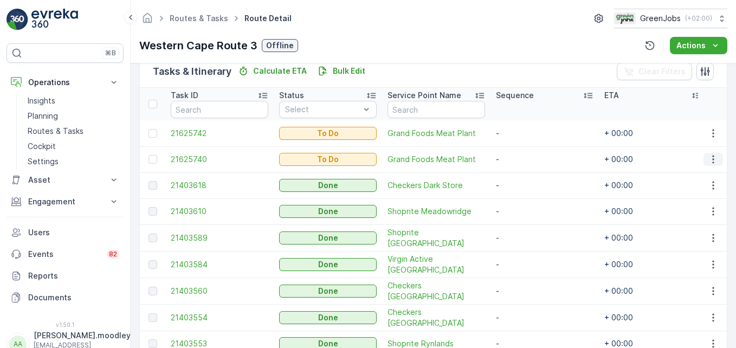
click at [526, 157] on icon "button" at bounding box center [713, 159] width 11 height 11
click at [526, 174] on span "See More Details" at bounding box center [690, 175] width 63 height 11
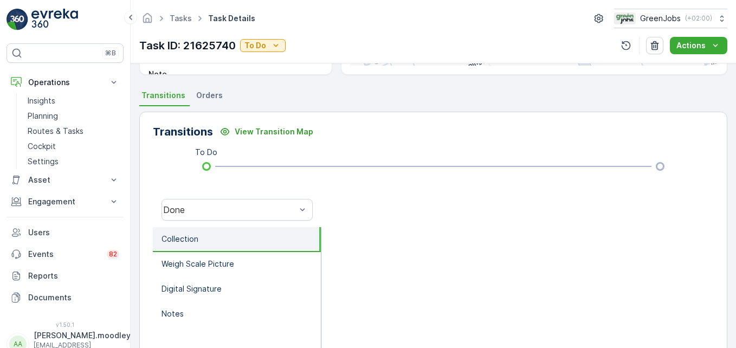
scroll to position [217, 0]
